Goal: Information Seeking & Learning: Find specific fact

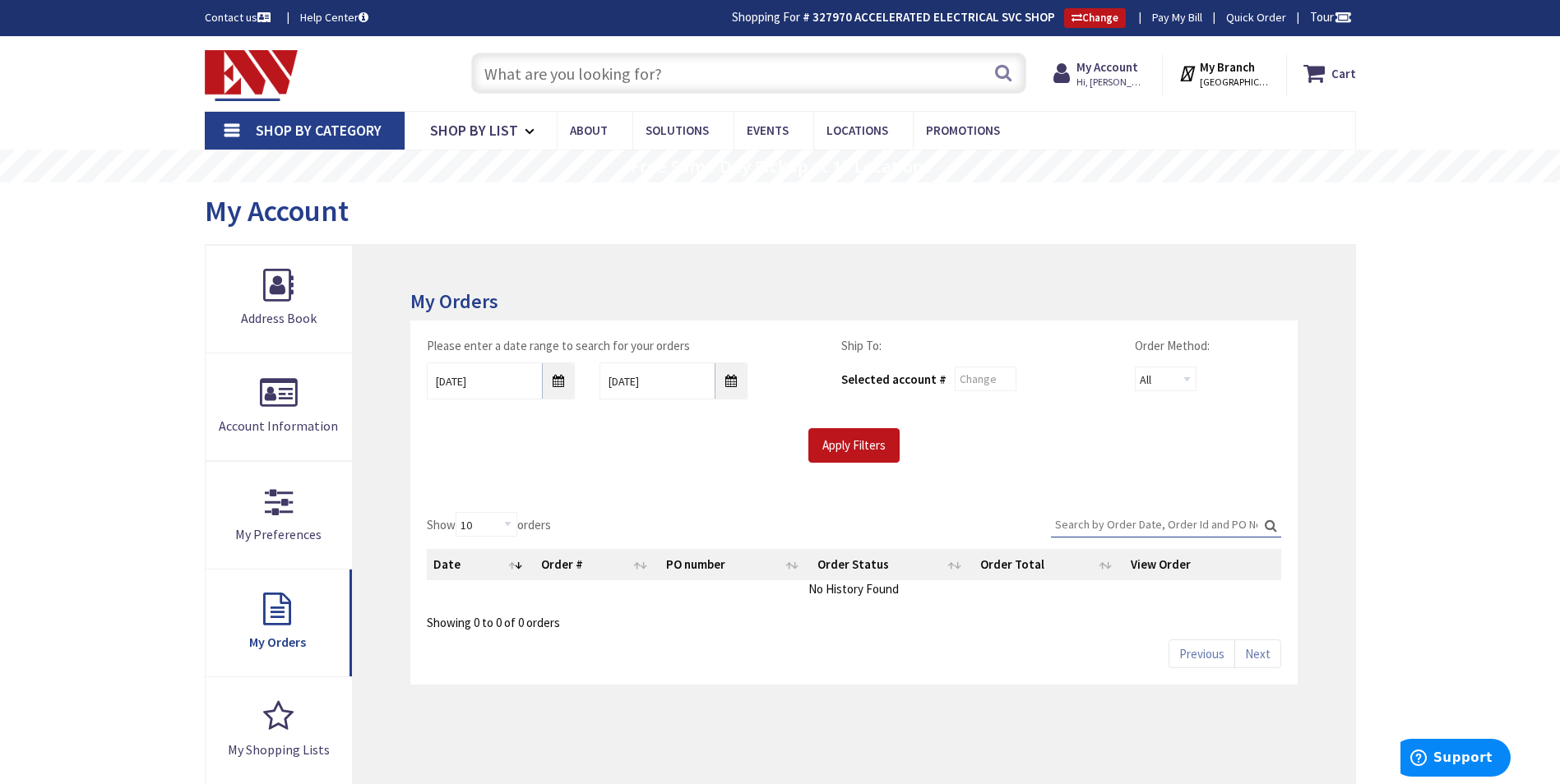
click at [830, 72] on input "text" at bounding box center [748, 72] width 555 height 41
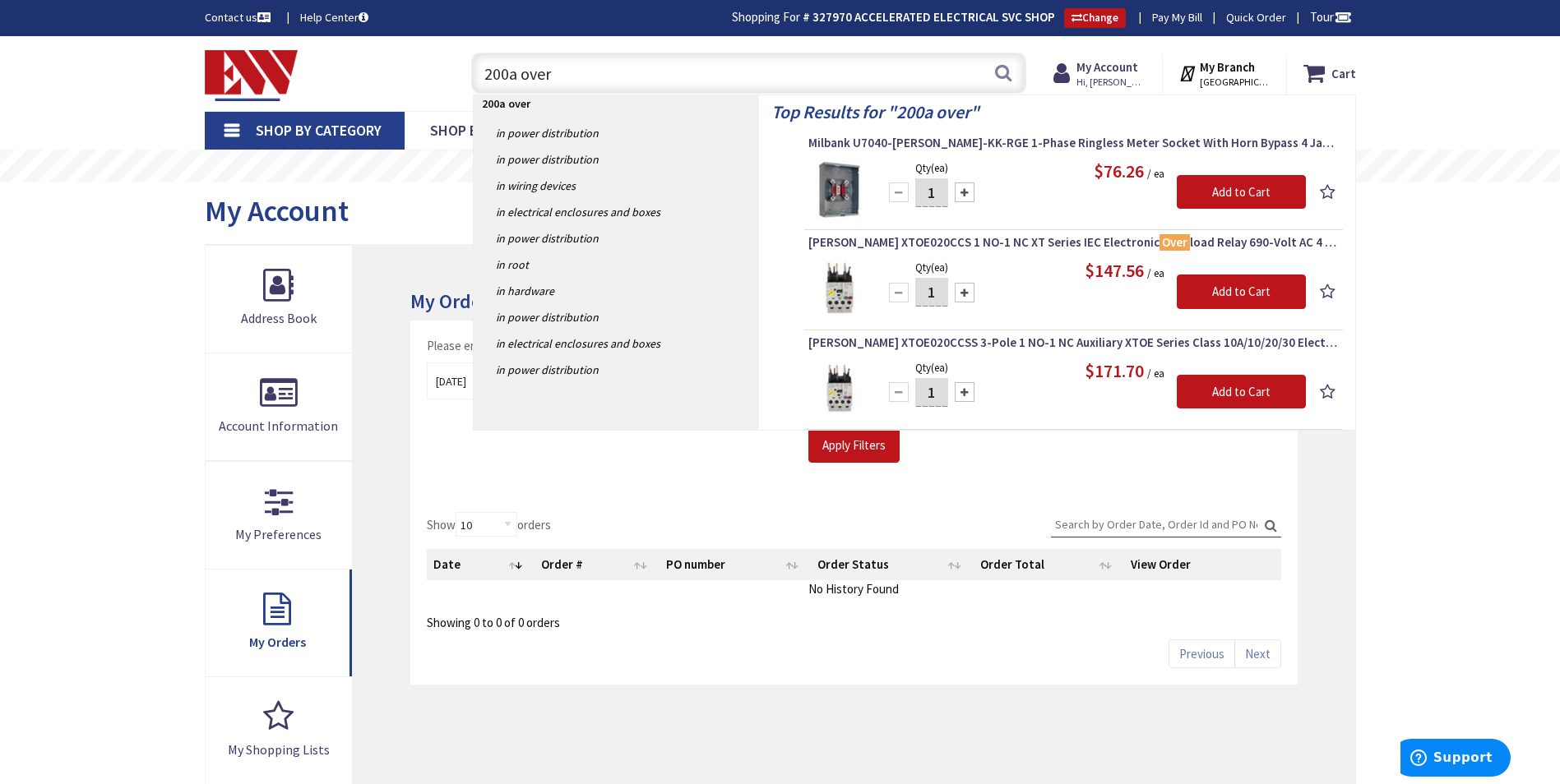
type input "200a over"
drag, startPoint x: 790, startPoint y: 89, endPoint x: 782, endPoint y: 94, distance: 9.4
click at [782, 94] on header "Skip to Content Toggle Nav 200a over 200a over Search Cart My Cart Close" at bounding box center [780, 73] width 1560 height 75
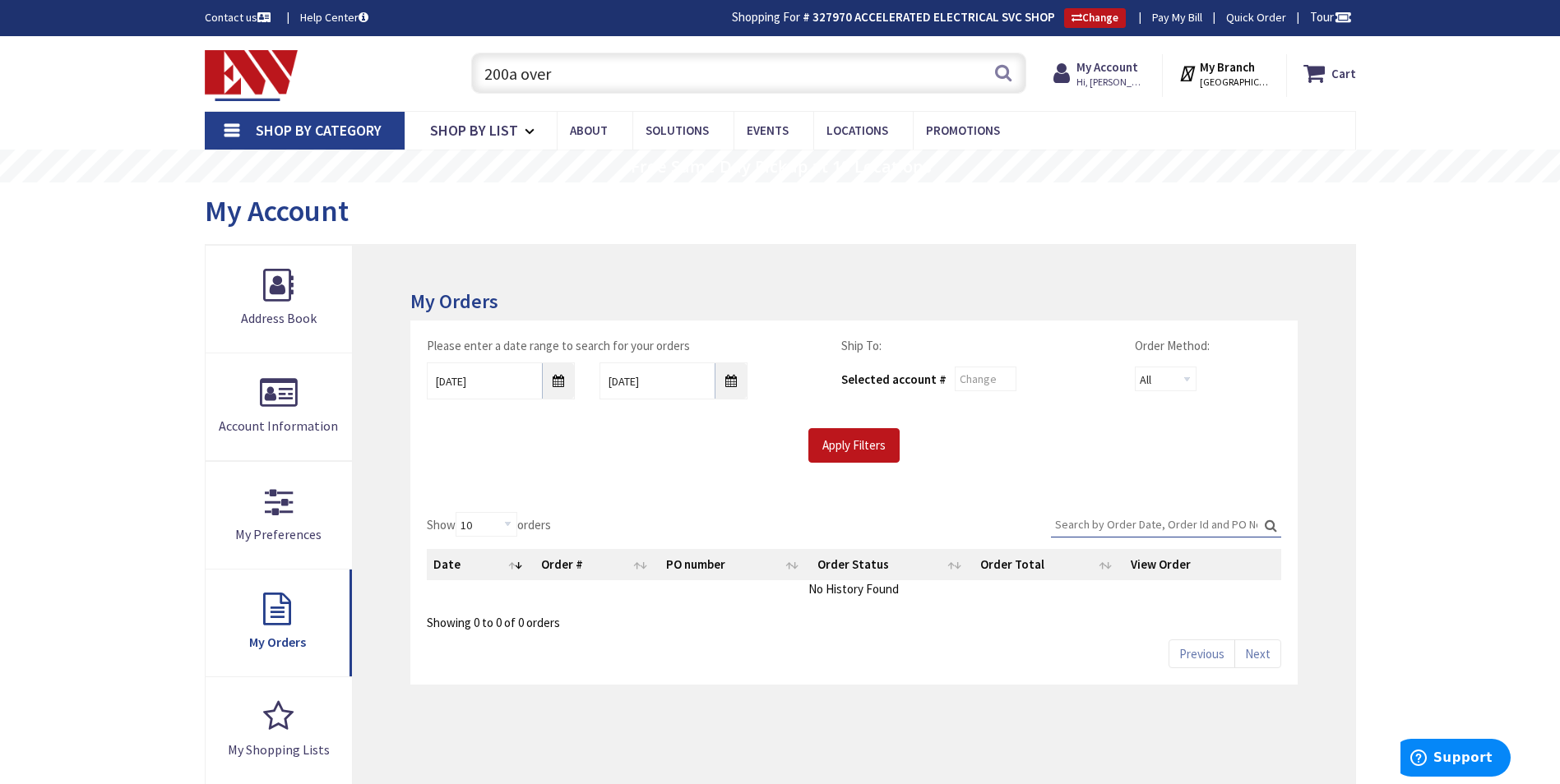
click at [780, 95] on div "200a over 200a over Search" at bounding box center [745, 72] width 564 height 52
